Goal: Information Seeking & Learning: Find specific page/section

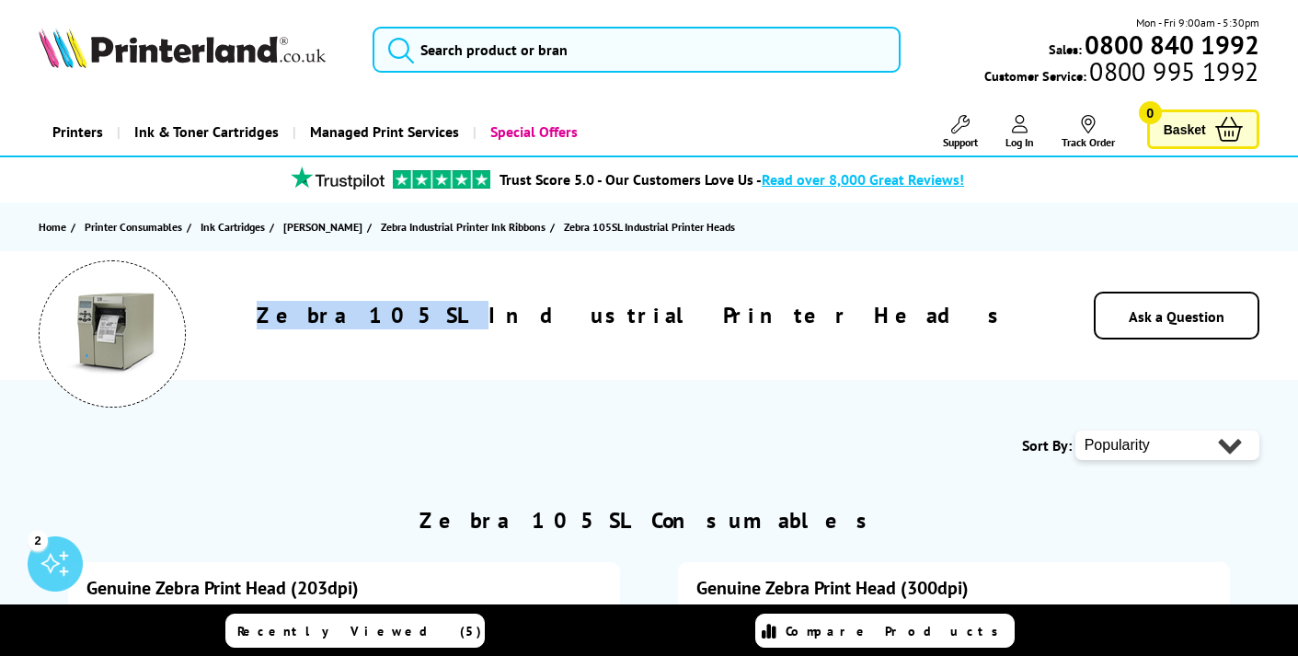
drag, startPoint x: 586, startPoint y: 316, endPoint x: 449, endPoint y: 310, distance: 137.2
click at [445, 312] on div "Zebra 105SL Industrial Printer Heads" at bounding box center [633, 315] width 797 height 29
copy h1 "Zebra 105SL"
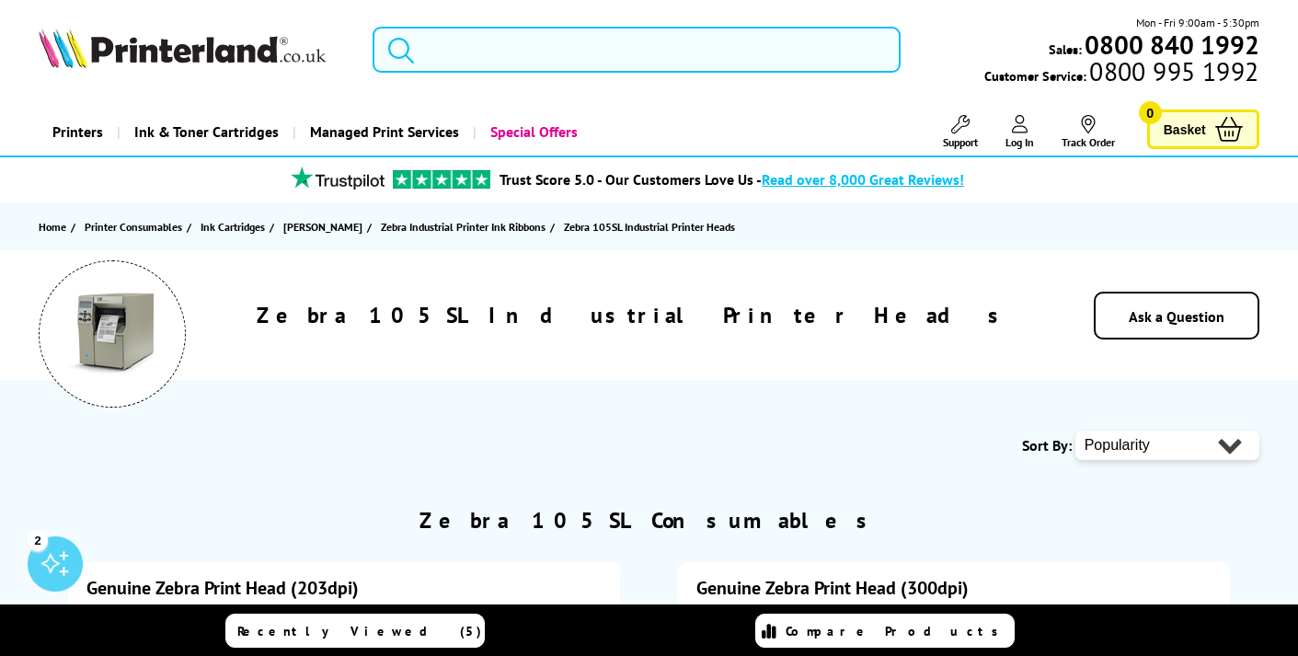
click at [515, 39] on input "search" at bounding box center [635, 50] width 527 height 46
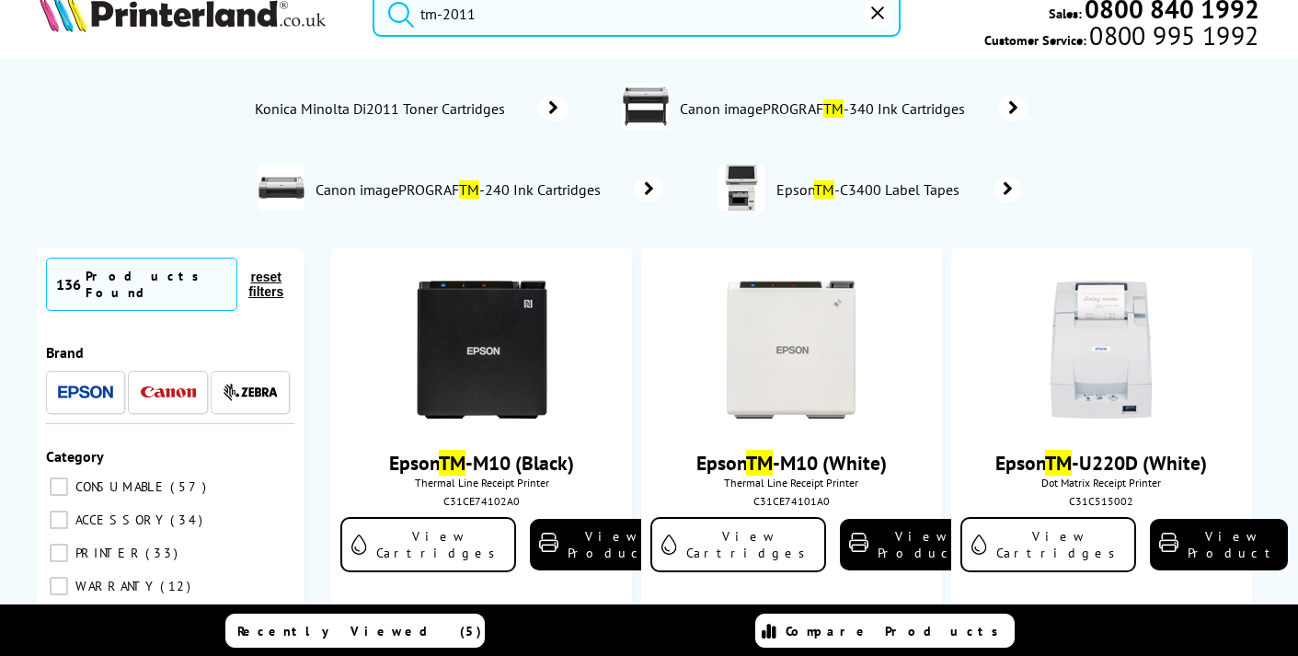
scroll to position [44, 1]
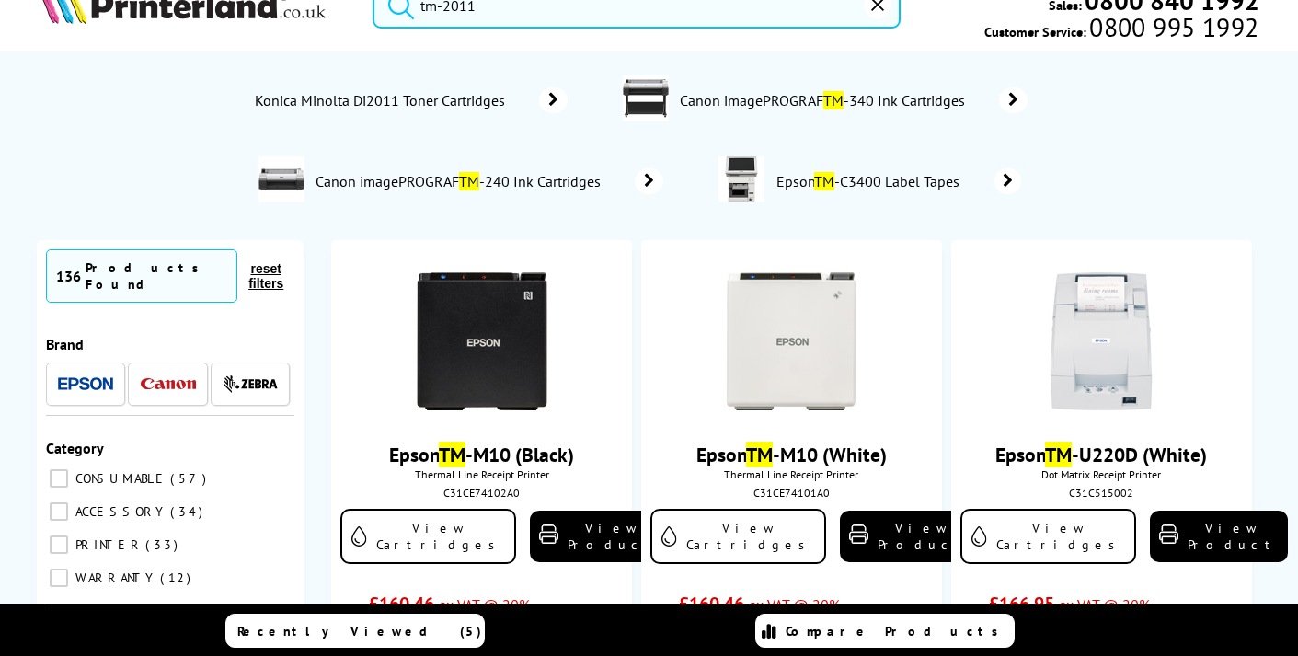
drag, startPoint x: 524, startPoint y: 29, endPoint x: 452, endPoint y: 30, distance: 72.7
click at [452, 30] on div "tm-2011 Mon - Fri 9:00am - 5:30pm Sales: 0800 840 1992 Customer Service: 0800 9…" at bounding box center [649, 10] width 1298 height 81
type input "tm-2011"
click at [883, 13] on button "reset" at bounding box center [878, 6] width 28 height 28
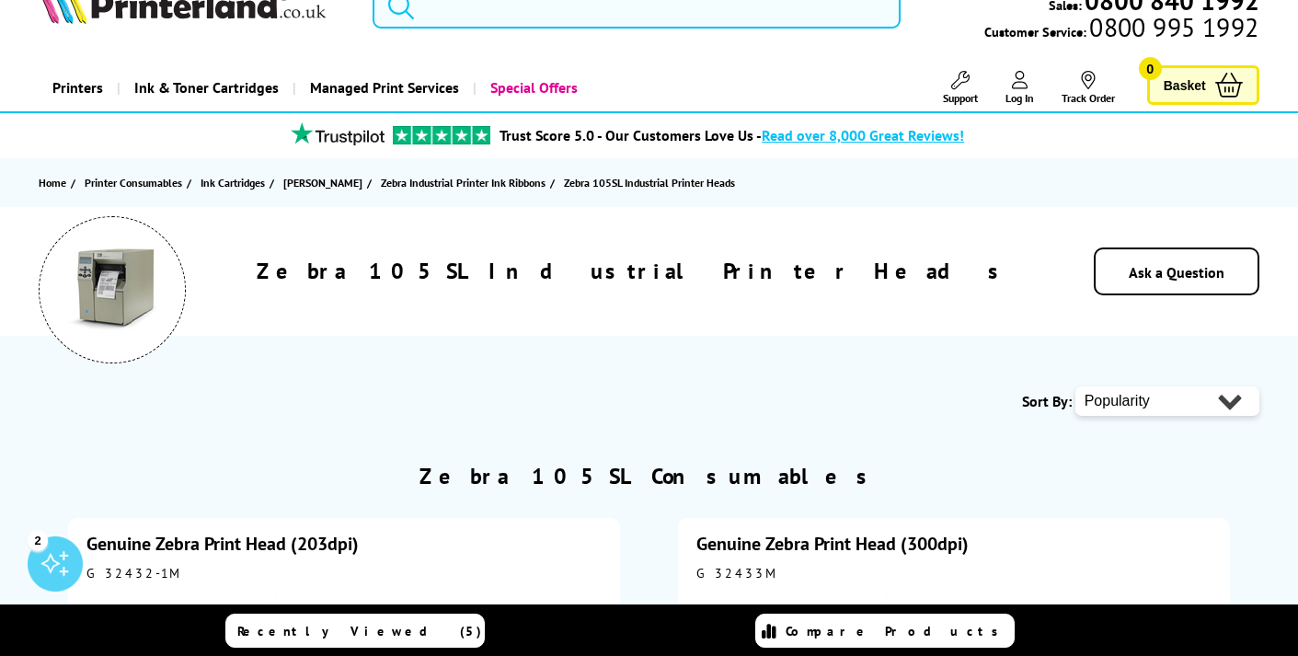
scroll to position [0, 0]
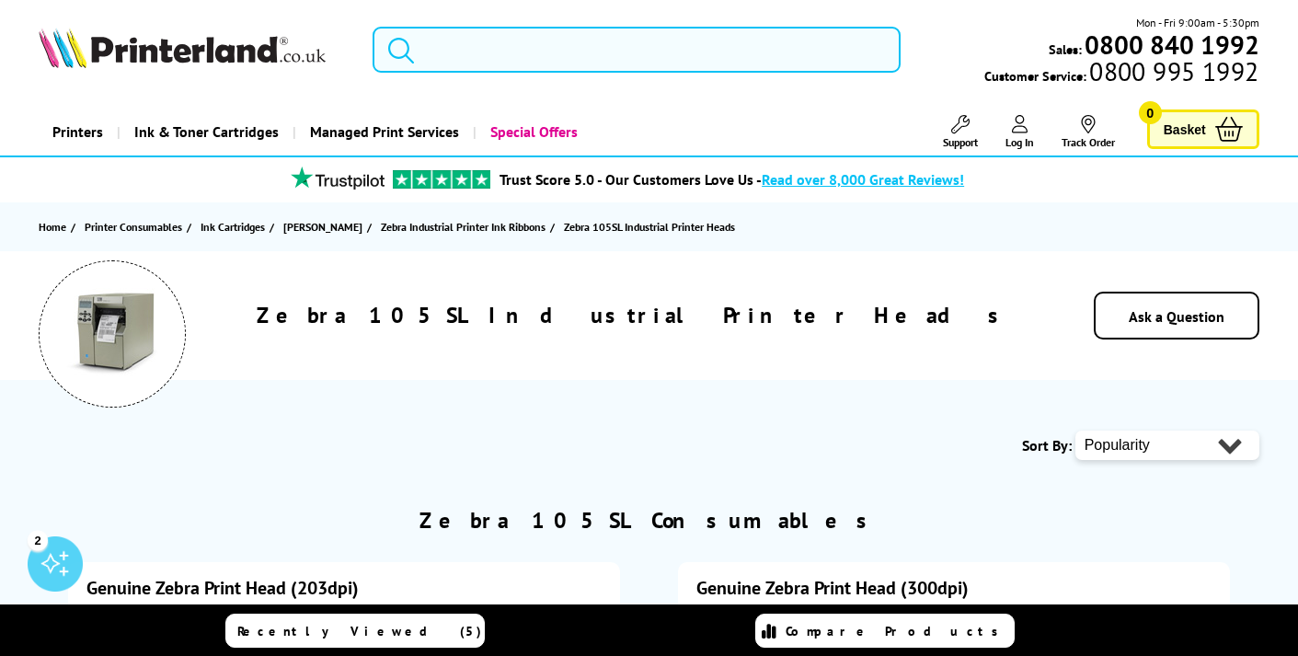
type input "tdp-225"
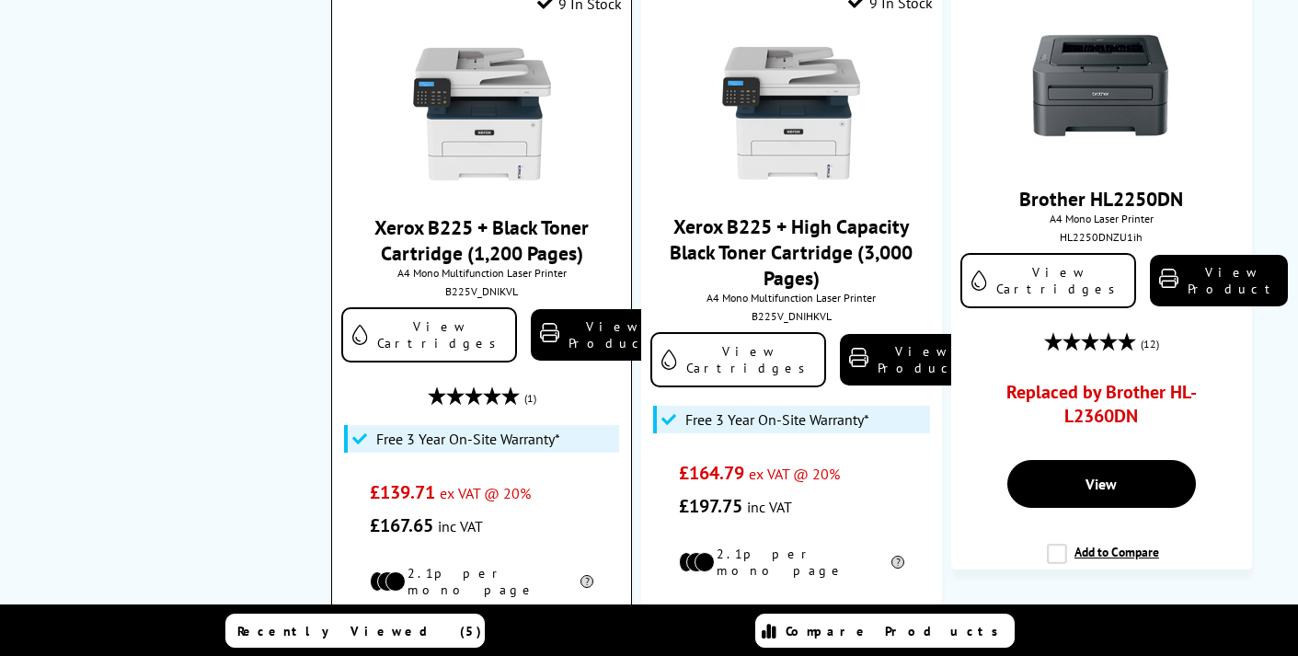
scroll to position [1095, 0]
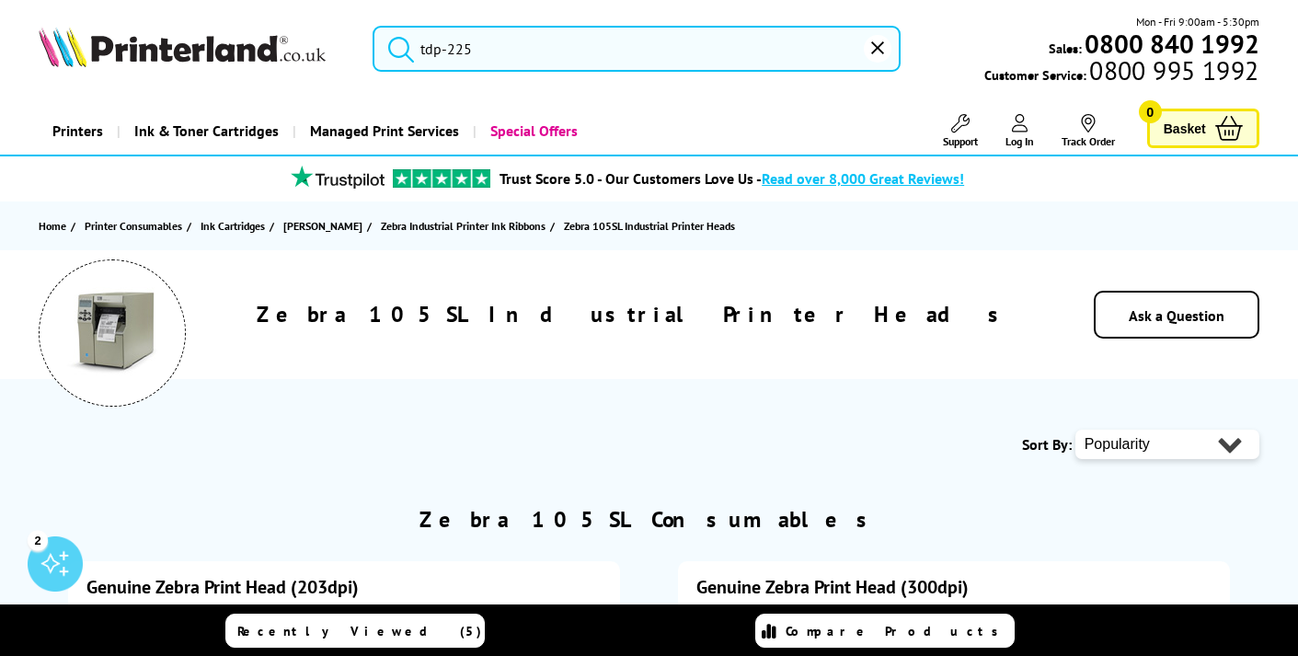
scroll to position [4, 0]
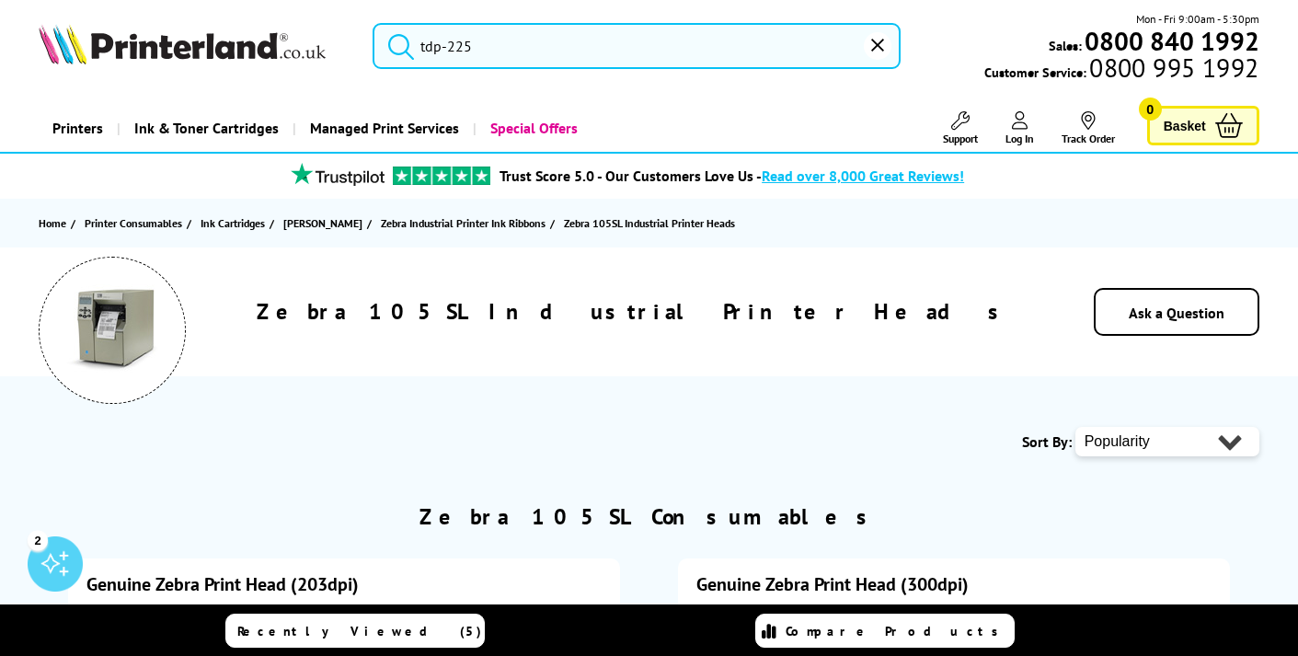
click at [886, 54] on button "reset" at bounding box center [878, 46] width 28 height 28
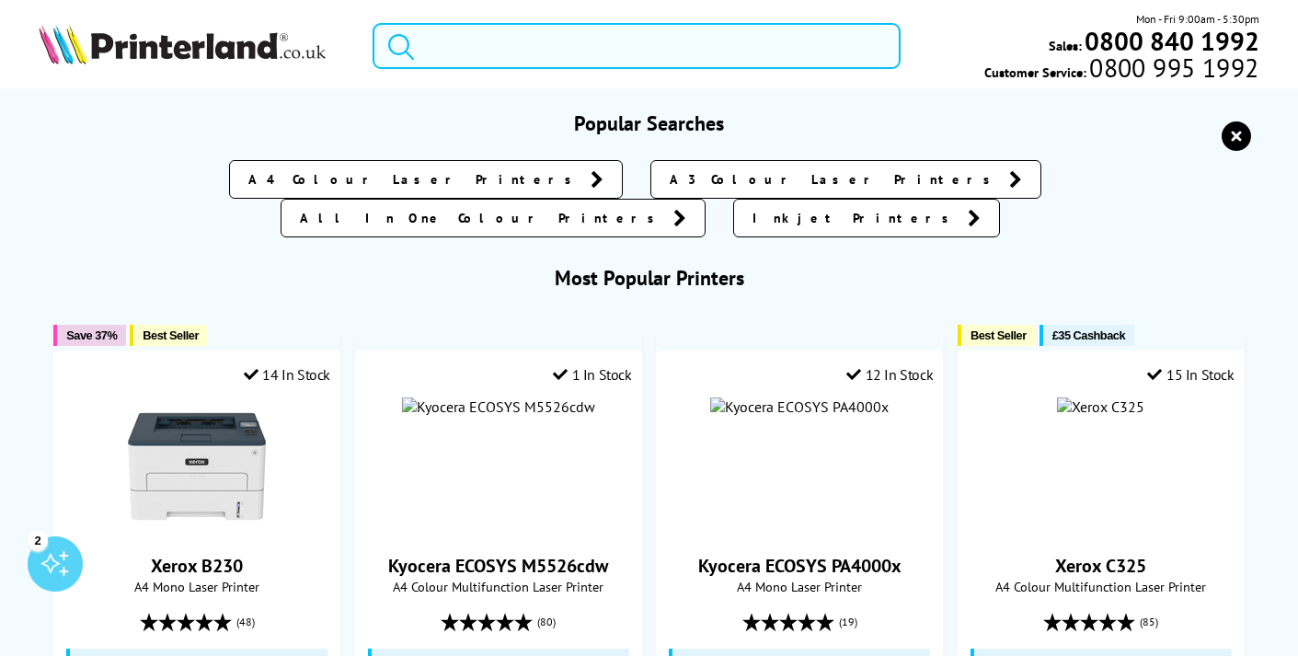
scroll to position [0, 0]
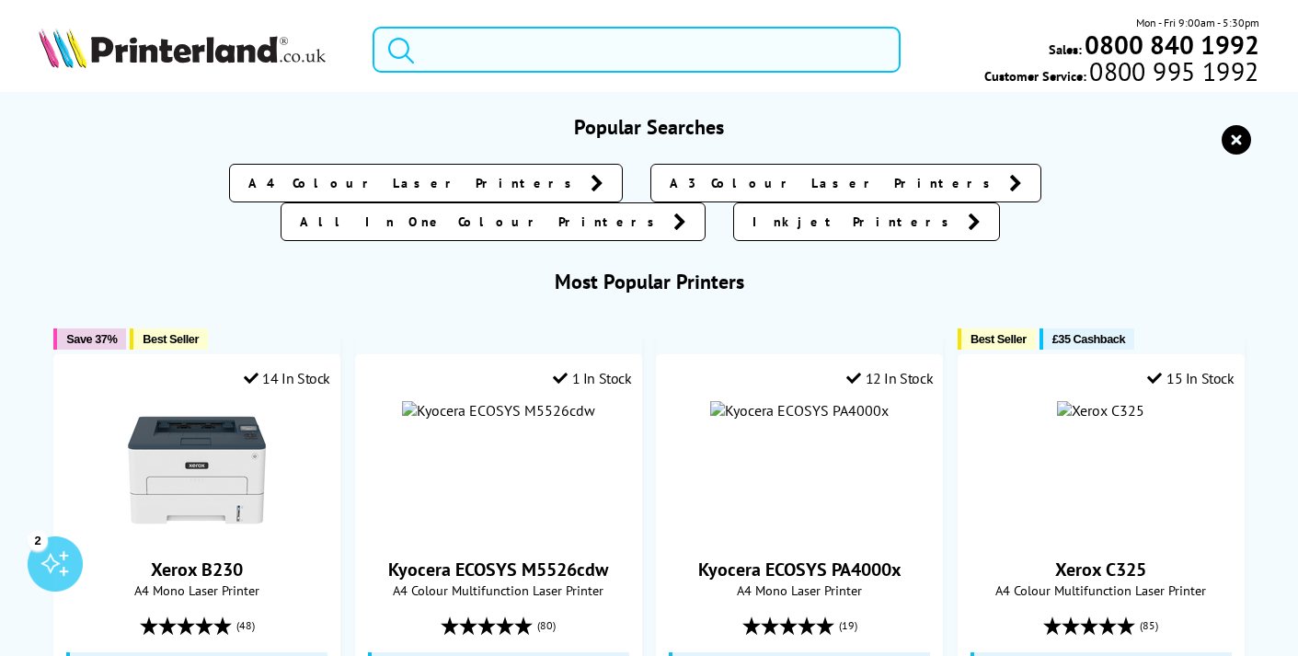
type input "x"
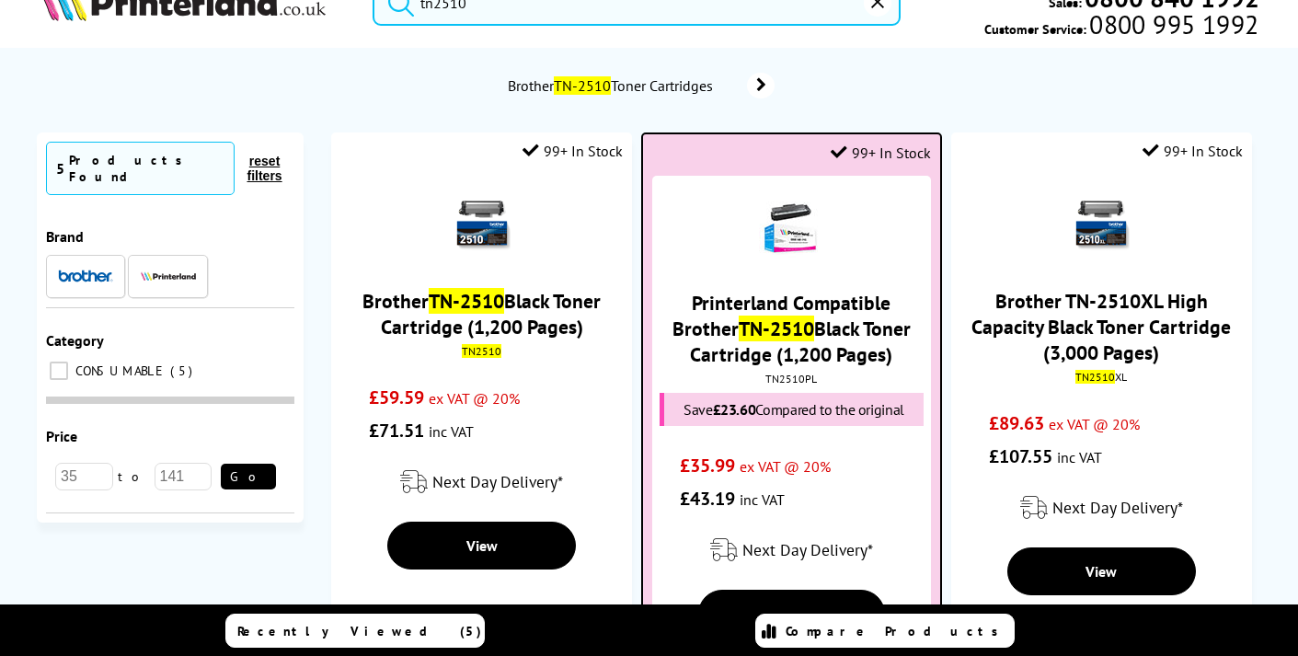
scroll to position [50, 0]
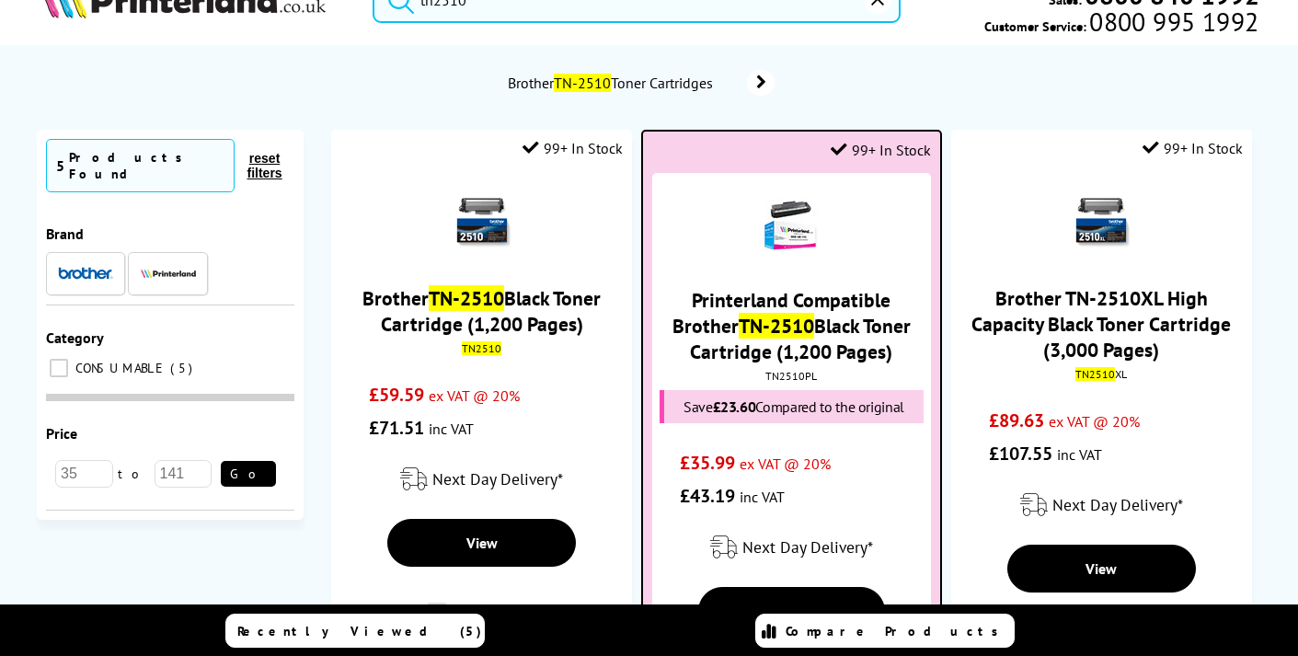
type input "tn2510"
drag, startPoint x: 806, startPoint y: 302, endPoint x: 764, endPoint y: 301, distance: 41.4
click at [801, 302] on link "Printerland Compatible Brother TN-2510 Black Toner Cartridge (1,200 Pages)" at bounding box center [791, 325] width 238 height 77
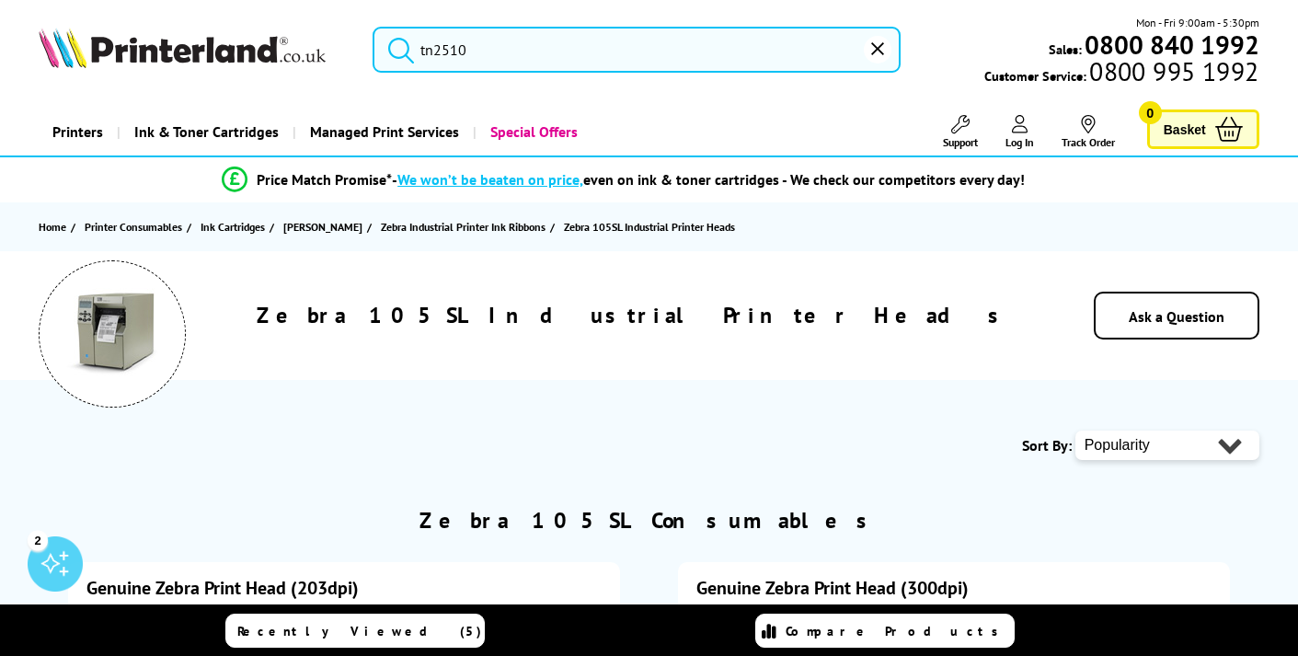
click at [522, 53] on input "tn2510" at bounding box center [635, 50] width 527 height 46
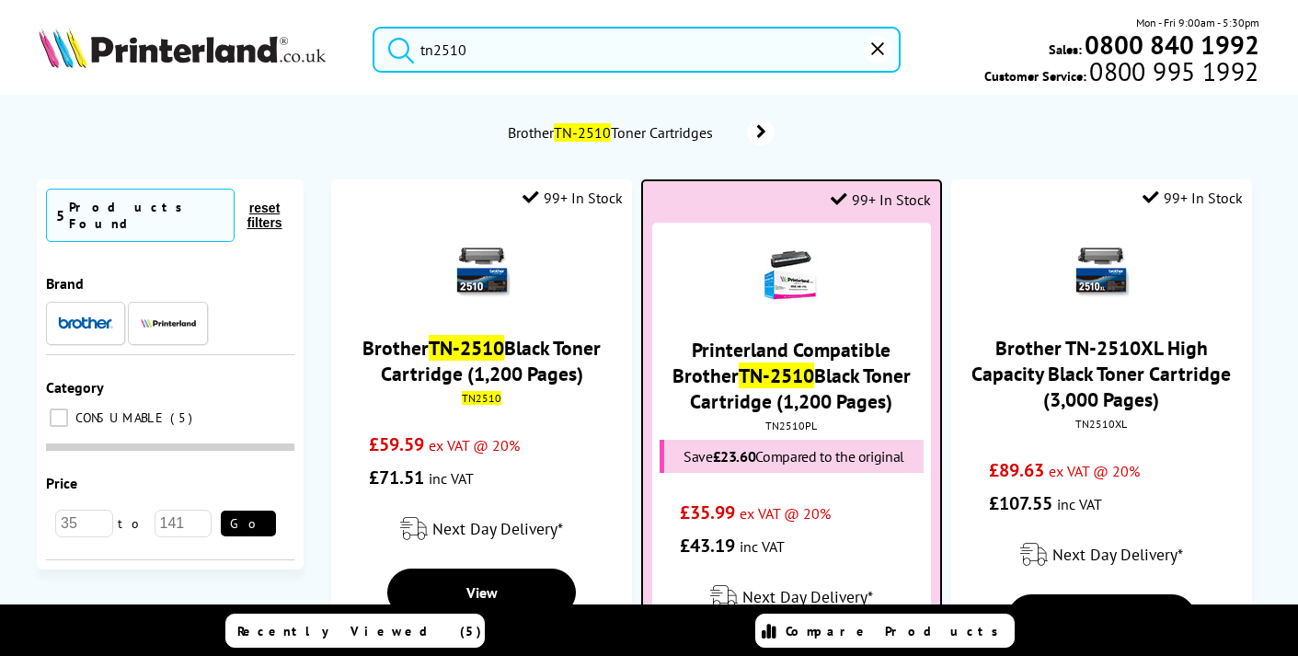
type input "tn2510"
click at [791, 363] on link "Printerland Compatible Brother TN-2510 Black Toner Cartridge (1,200 Pages)" at bounding box center [791, 375] width 238 height 77
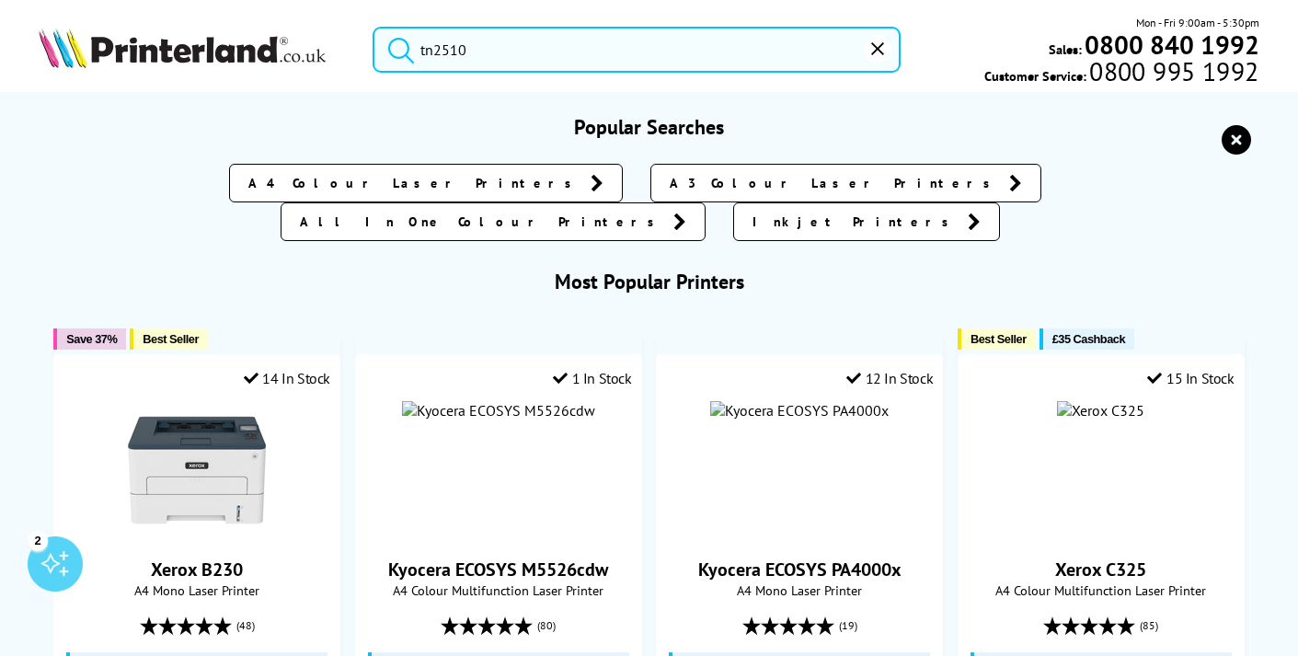
click at [501, 53] on input "tn2510" at bounding box center [635, 50] width 527 height 46
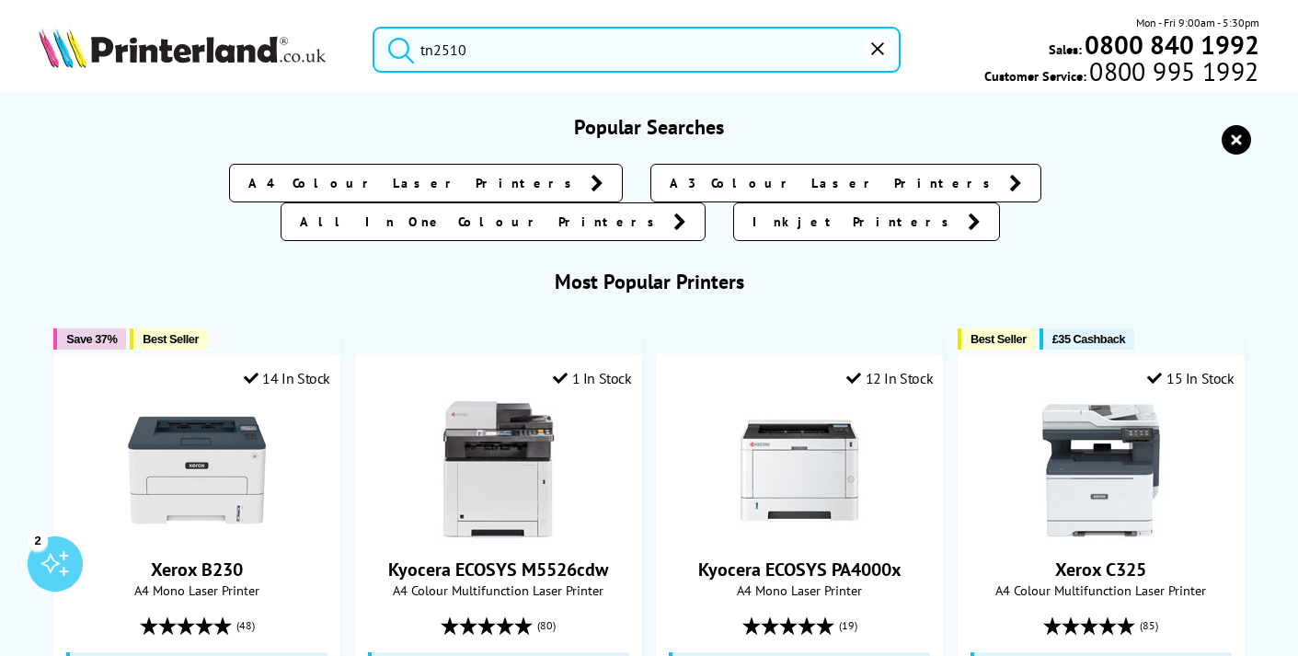
click at [396, 46] on button "submit" at bounding box center [396, 47] width 46 height 40
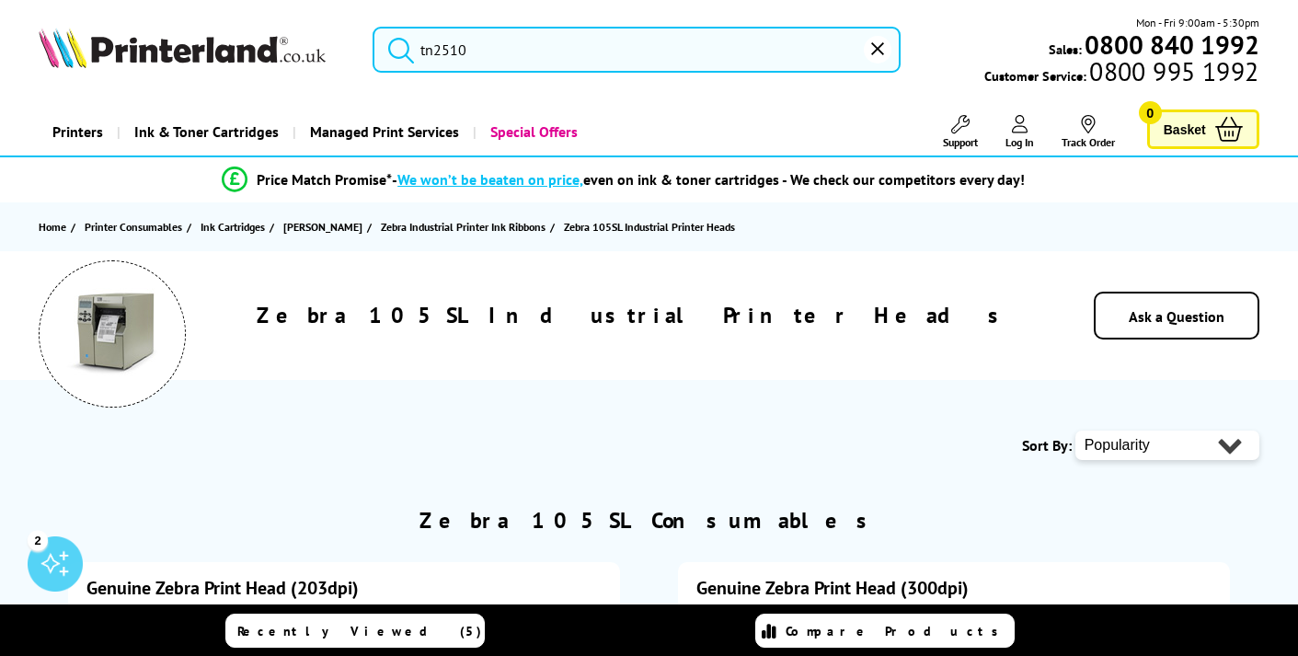
click at [501, 55] on input "tn2510" at bounding box center [635, 50] width 527 height 46
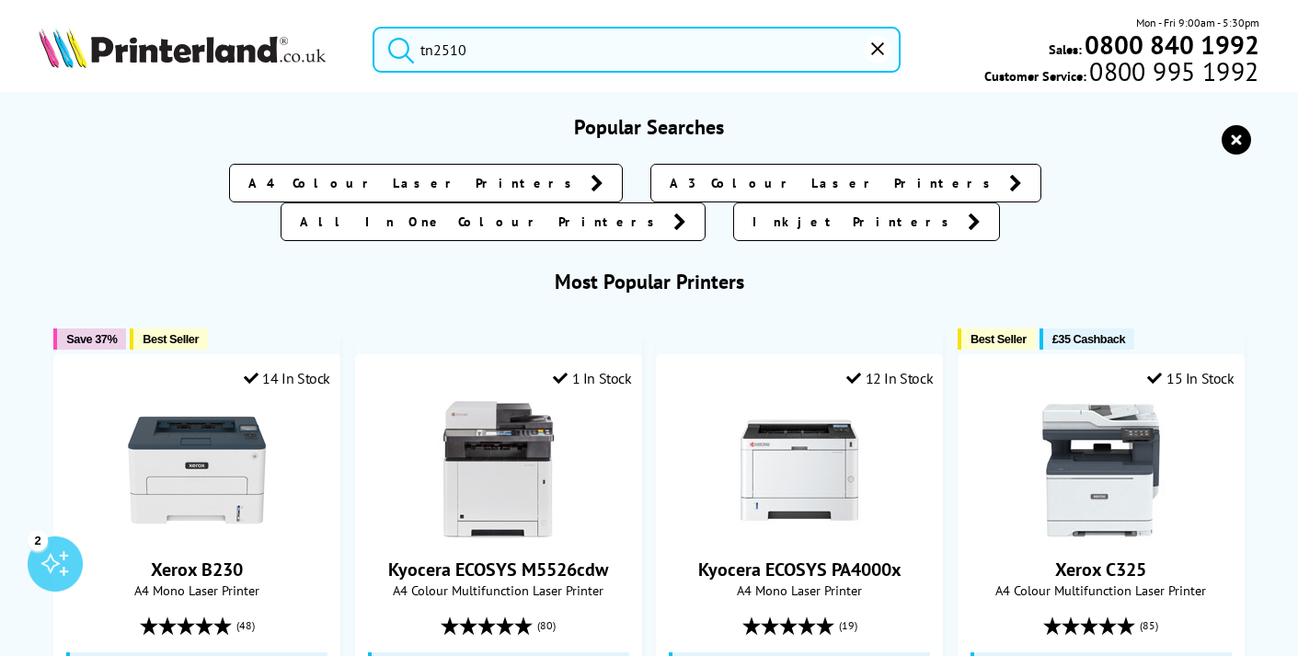
scroll to position [-2, 0]
click at [584, 63] on input "tn2510" at bounding box center [635, 50] width 527 height 46
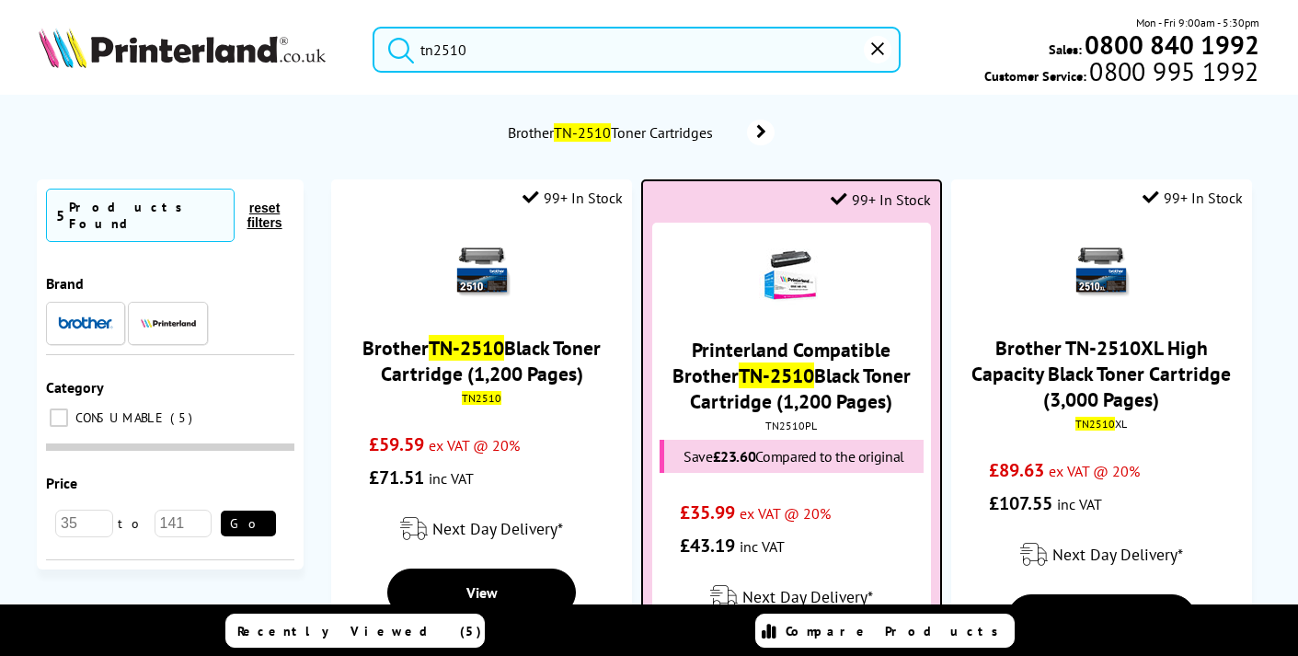
type input "tn2510"
click at [805, 302] on img at bounding box center [791, 273] width 64 height 64
